Goal: Task Accomplishment & Management: Use online tool/utility

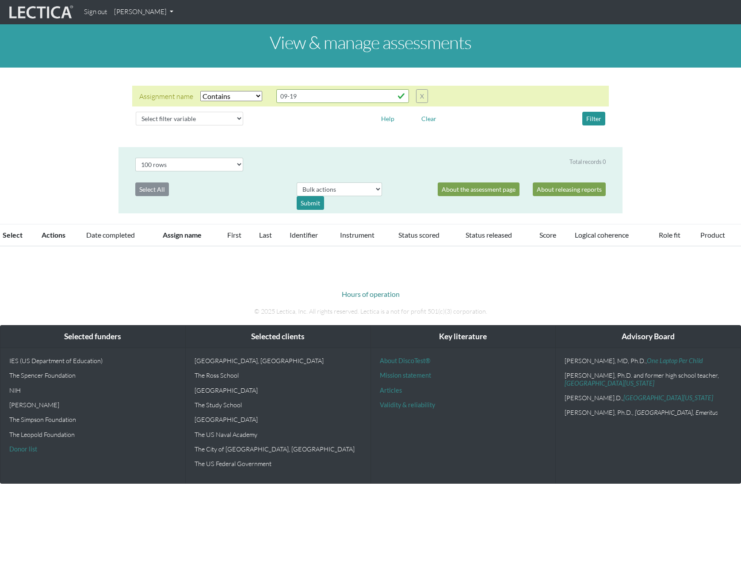
select select "icontains"
select select "100"
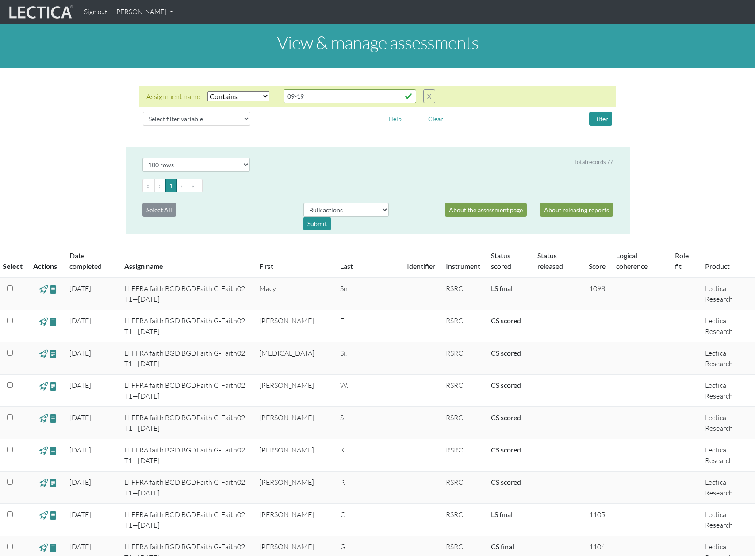
select select "icontains"
select select "100"
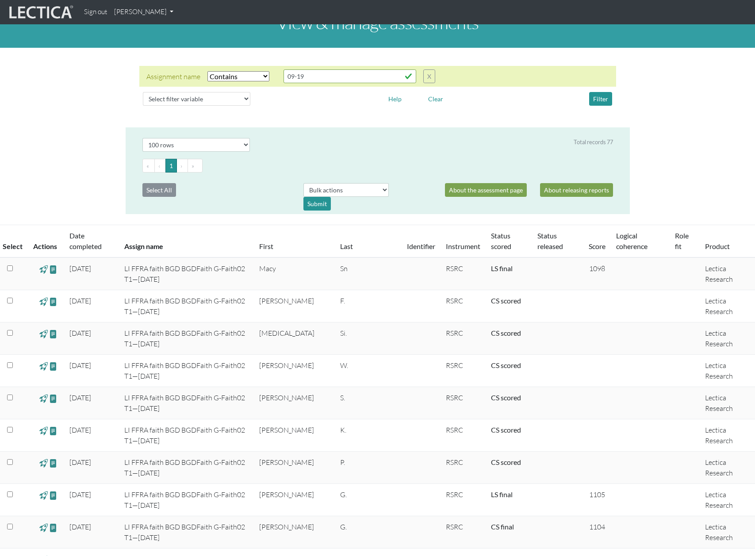
scroll to position [19, 0]
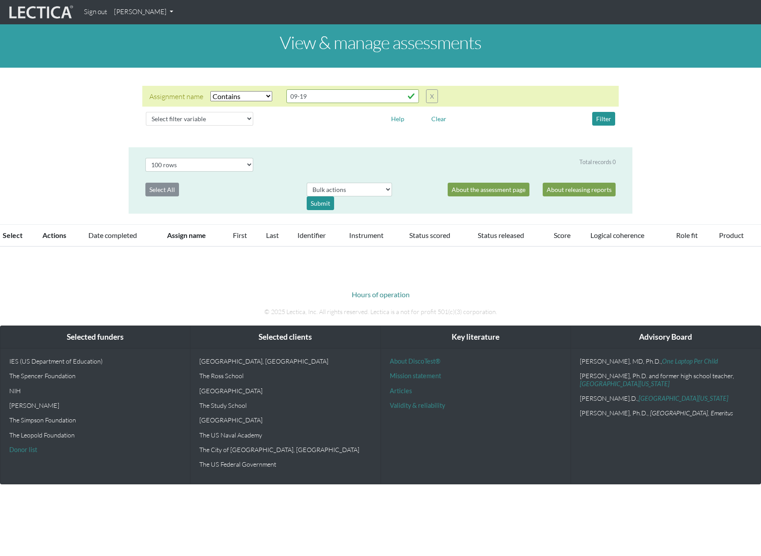
select select "icontains"
select select "100"
